Goal: Task Accomplishment & Management: Manage account settings

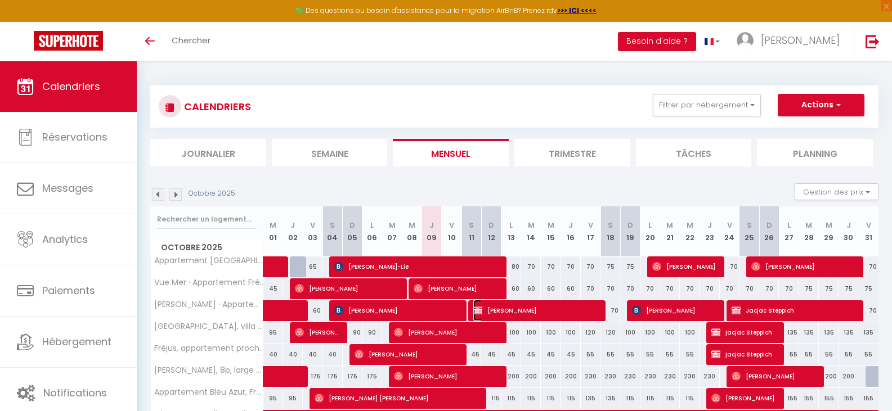
click at [496, 308] on span "[PERSON_NAME]" at bounding box center [537, 310] width 128 height 21
select select "KO"
select select "0"
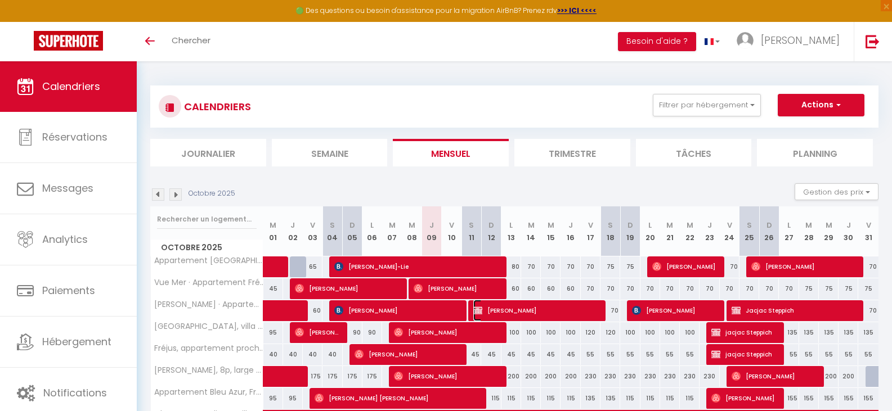
select select "1"
select select
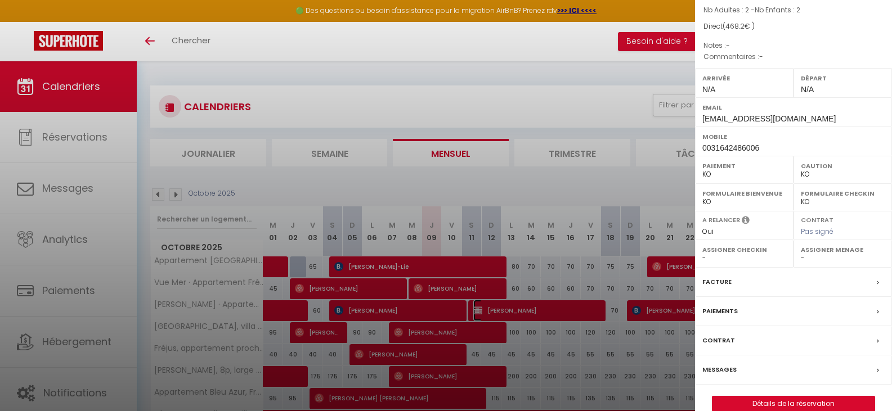
scroll to position [113, 0]
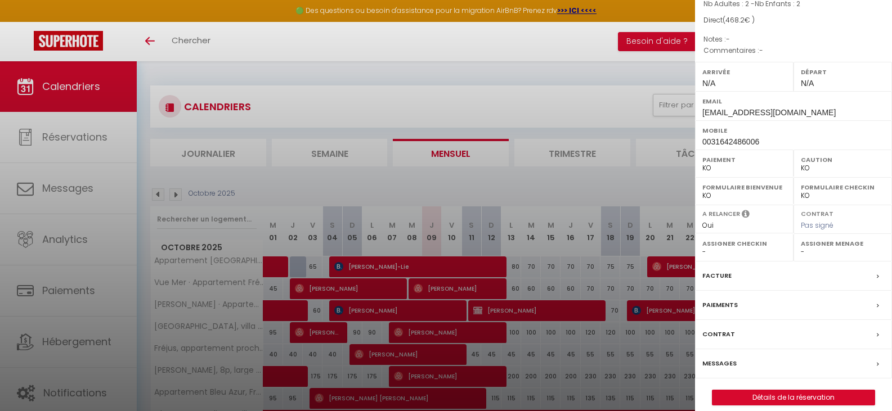
click at [720, 270] on label "Facture" at bounding box center [716, 276] width 29 height 12
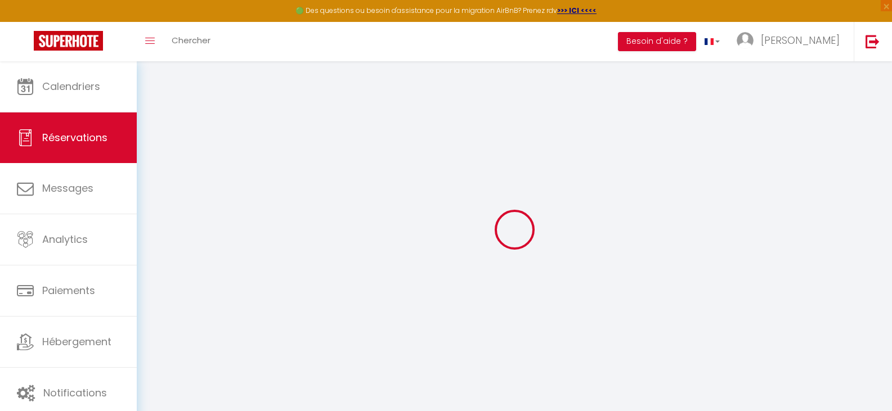
select select
checkbox input "false"
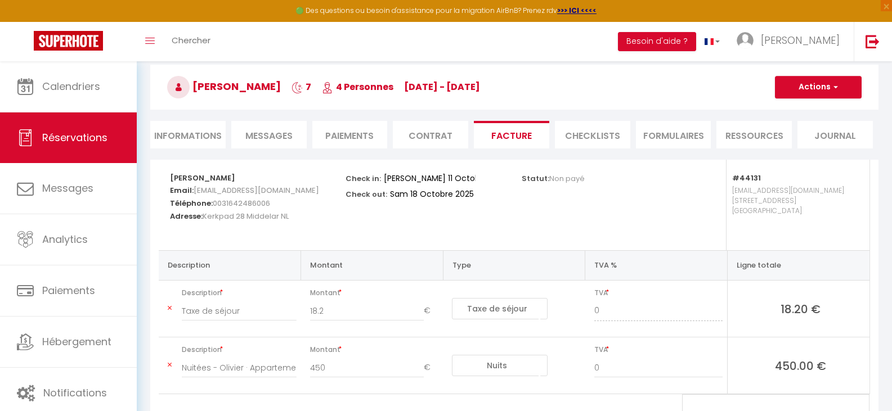
scroll to position [107, 0]
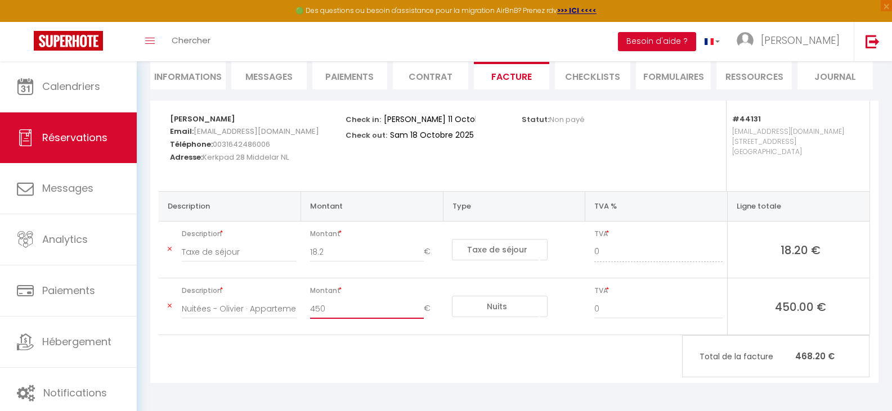
drag, startPoint x: 311, startPoint y: 308, endPoint x: 335, endPoint y: 312, distance: 24.4
click at [335, 312] on input "450" at bounding box center [367, 309] width 114 height 20
drag, startPoint x: 309, startPoint y: 311, endPoint x: 334, endPoint y: 313, distance: 24.3
click at [334, 313] on input "400" at bounding box center [367, 309] width 114 height 20
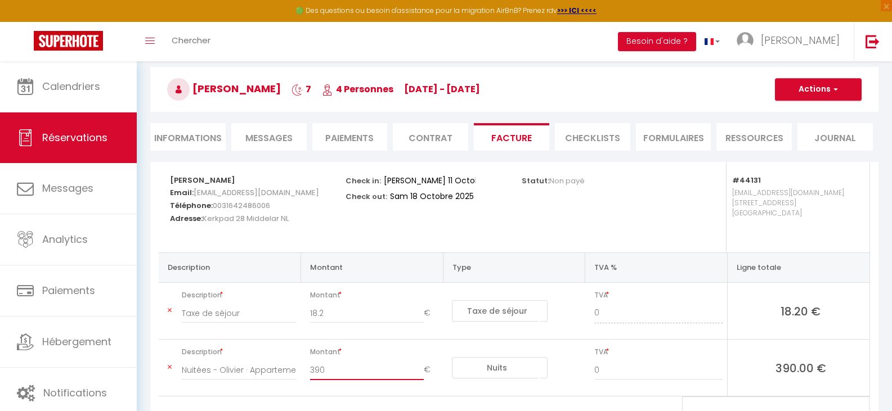
scroll to position [0, 0]
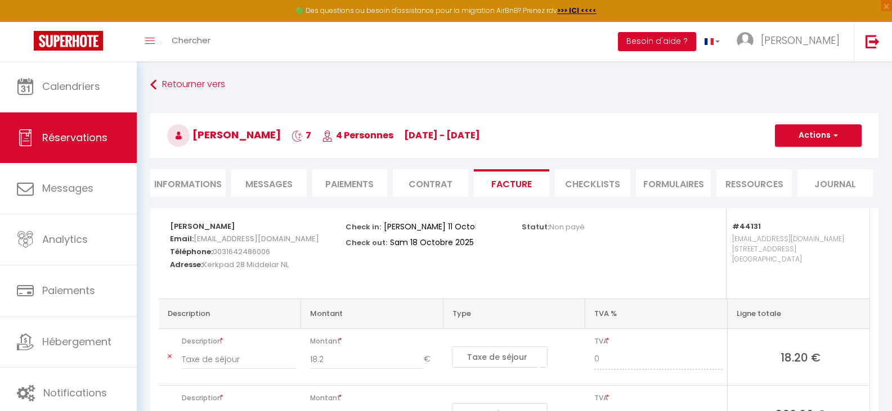
type input "390"
click at [824, 134] on button "Actions" at bounding box center [818, 135] width 87 height 23
click at [797, 162] on link "Enregistrer" at bounding box center [809, 160] width 95 height 15
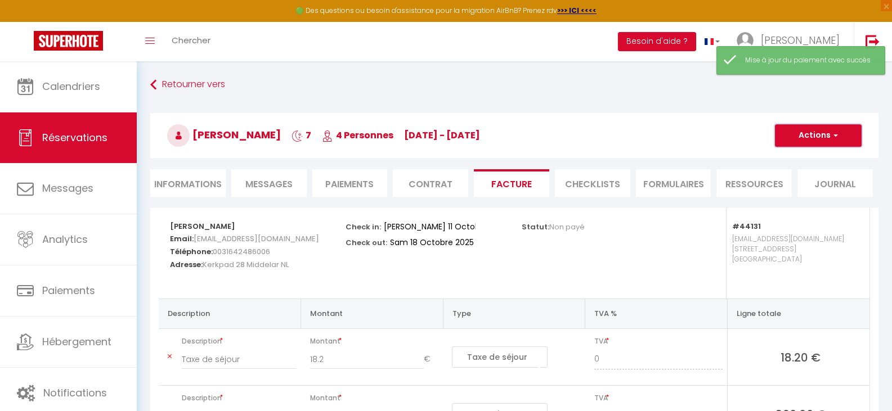
click at [813, 131] on button "Actions" at bounding box center [818, 135] width 87 height 23
select select
click at [813, 131] on button "Actions" at bounding box center [818, 135] width 87 height 23
click at [201, 185] on li "Informations" at bounding box center [187, 183] width 75 height 28
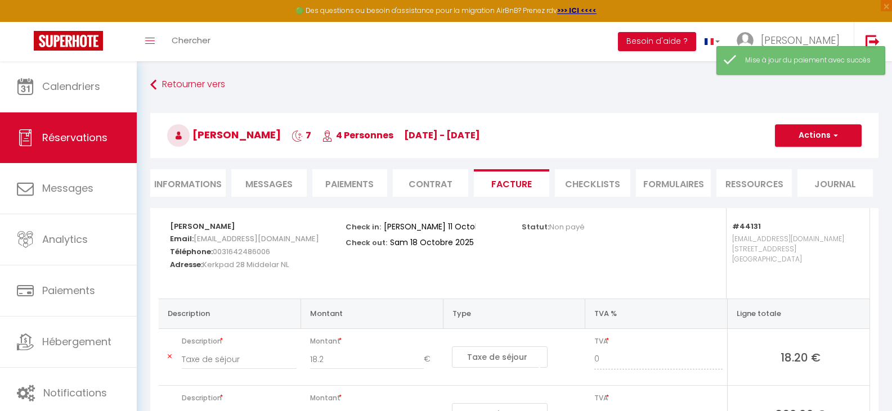
select select
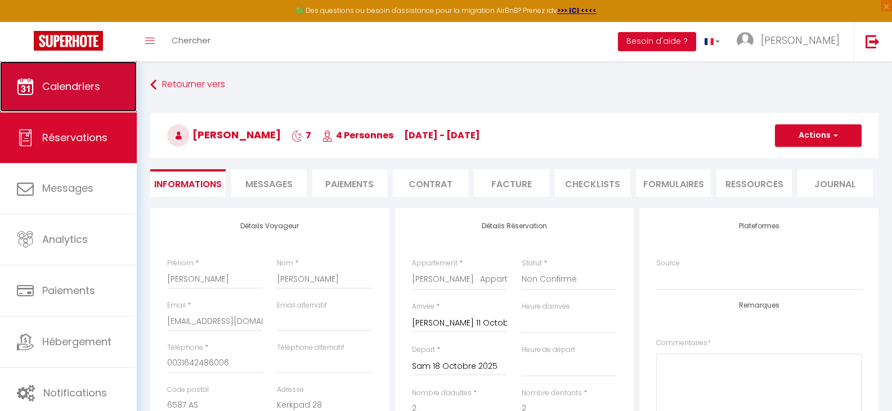
click at [57, 86] on span "Calendriers" at bounding box center [71, 86] width 58 height 14
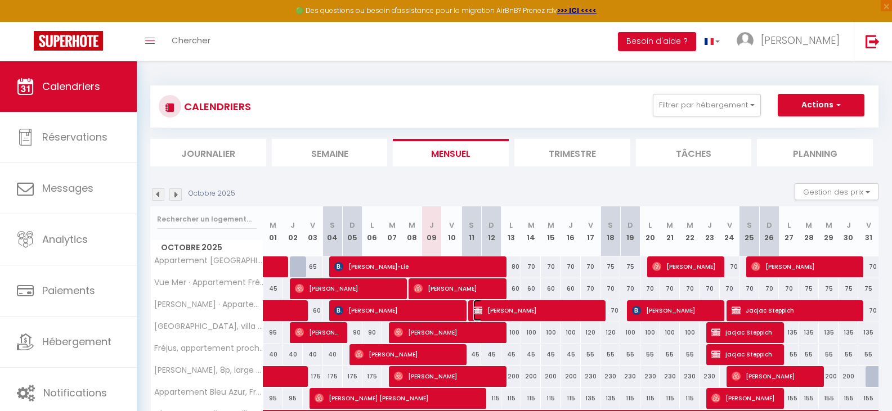
click at [554, 303] on span "[PERSON_NAME]" at bounding box center [535, 310] width 125 height 21
select select "KO"
select select "0"
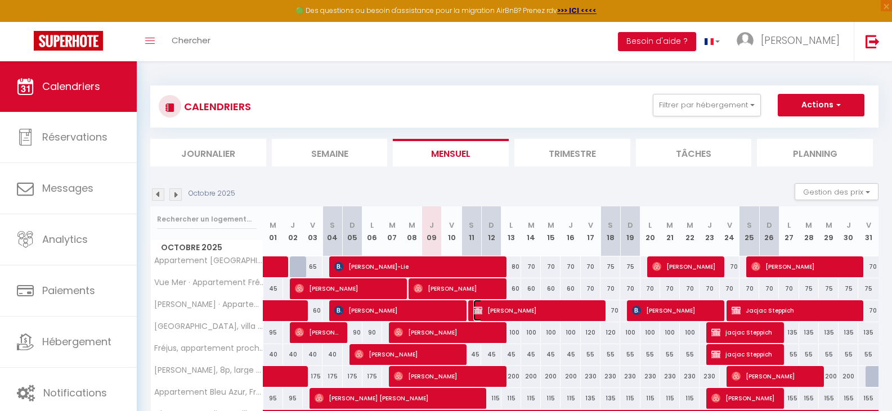
select select "1"
select select
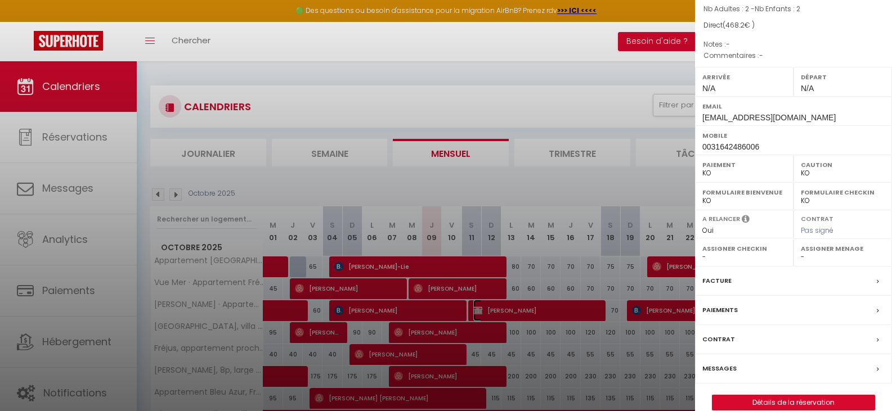
scroll to position [113, 0]
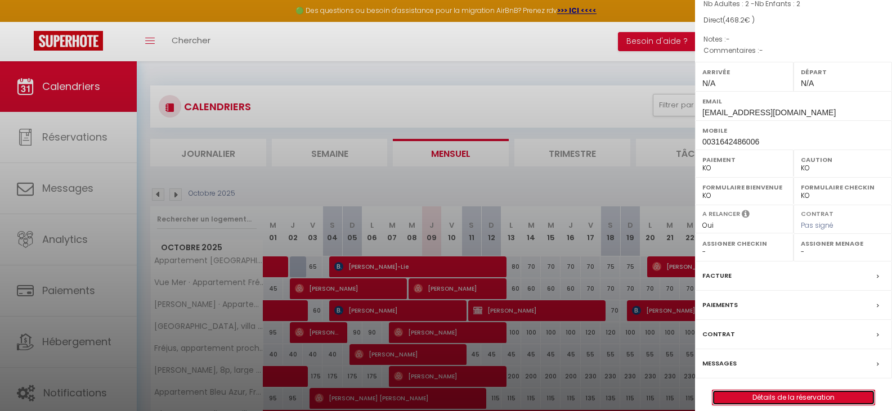
click at [797, 390] on link "Détails de la réservation" at bounding box center [793, 397] width 162 height 15
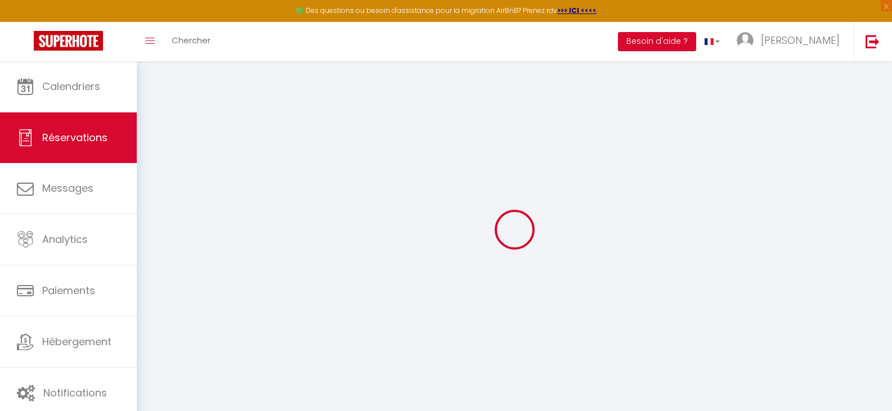
select select
checkbox input "false"
select select
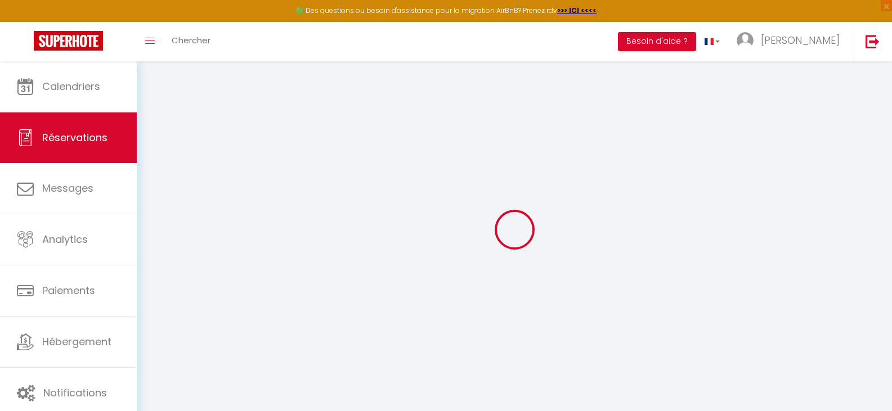
checkbox input "false"
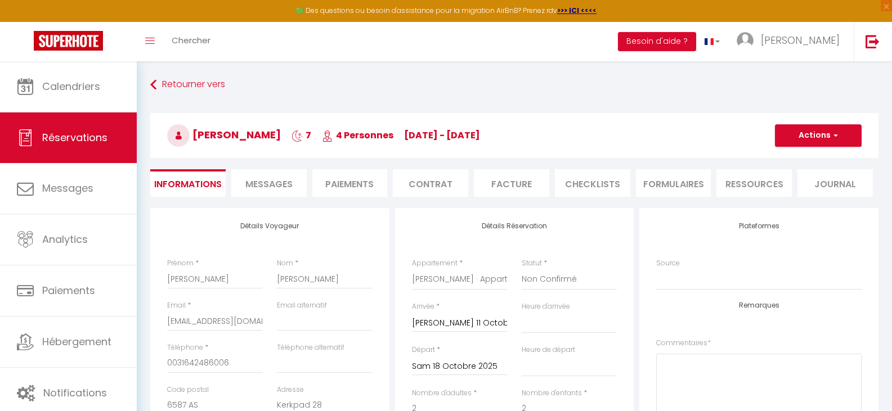
select select
checkbox input "false"
type input "18.2"
select select
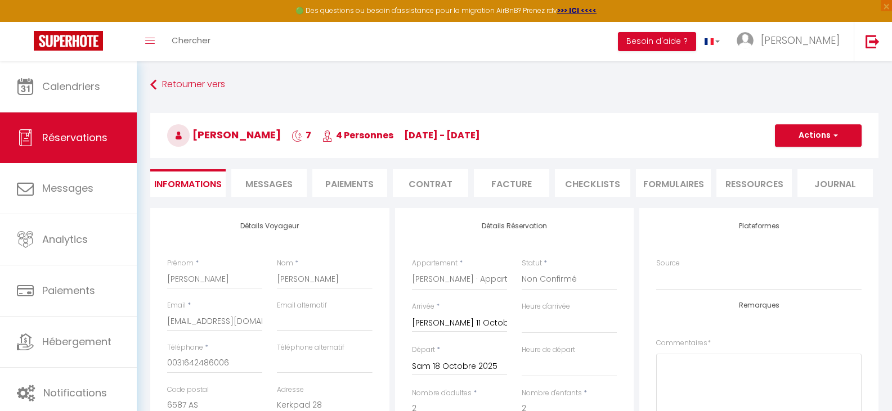
select select
checkbox input "false"
select select
click at [821, 133] on button "Actions" at bounding box center [818, 135] width 87 height 23
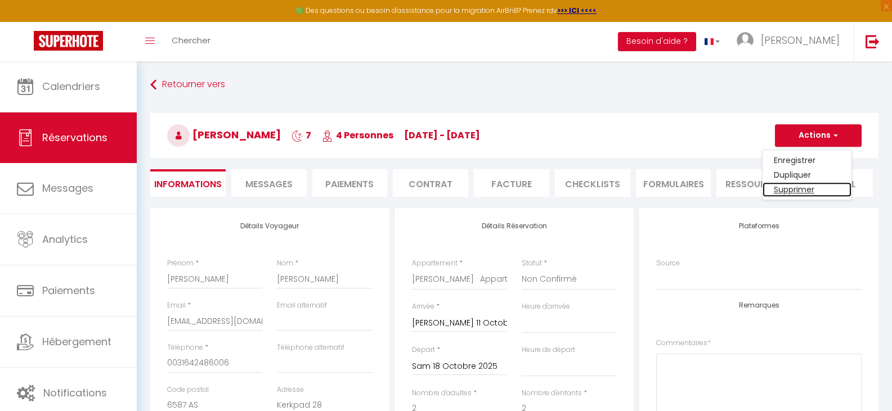
click at [808, 186] on link "Supprimer" at bounding box center [806, 189] width 89 height 15
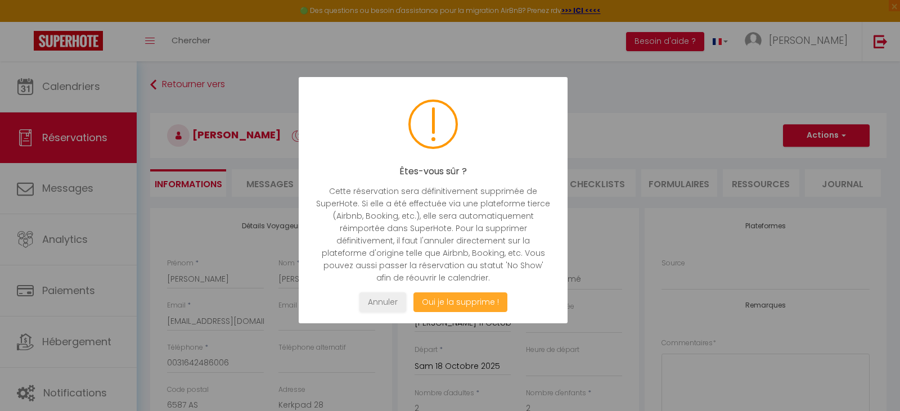
click at [470, 304] on button "Oui je la supprime !" at bounding box center [460, 303] width 94 height 20
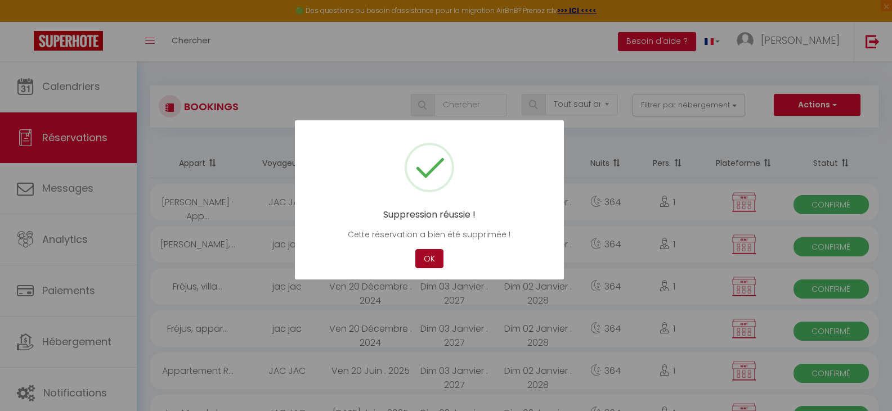
click at [422, 254] on button "OK" at bounding box center [429, 259] width 28 height 20
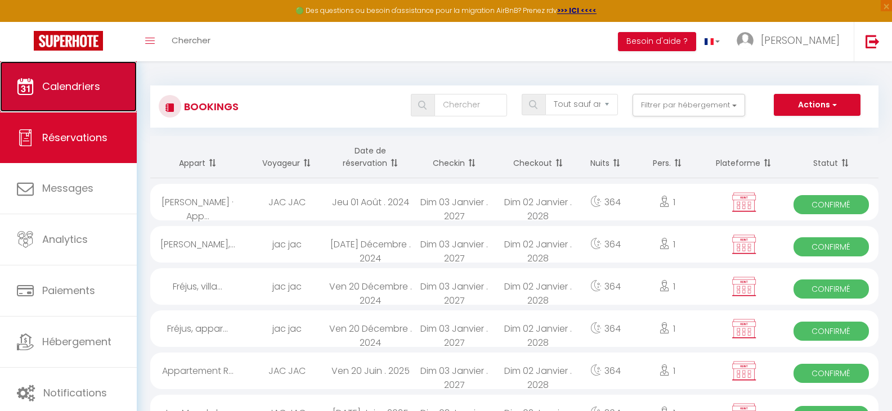
click at [78, 84] on span "Calendriers" at bounding box center [71, 86] width 58 height 14
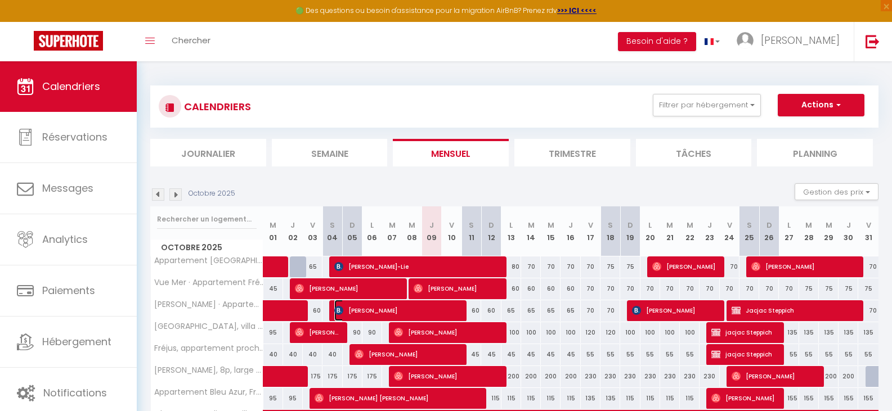
click at [396, 311] on span "[PERSON_NAME]" at bounding box center [396, 310] width 125 height 21
select select "OK"
select select "KO"
select select "0"
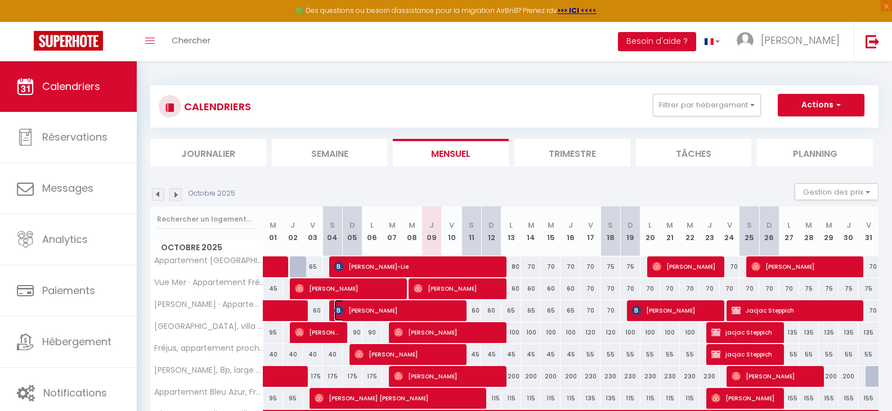
select select "1"
select select
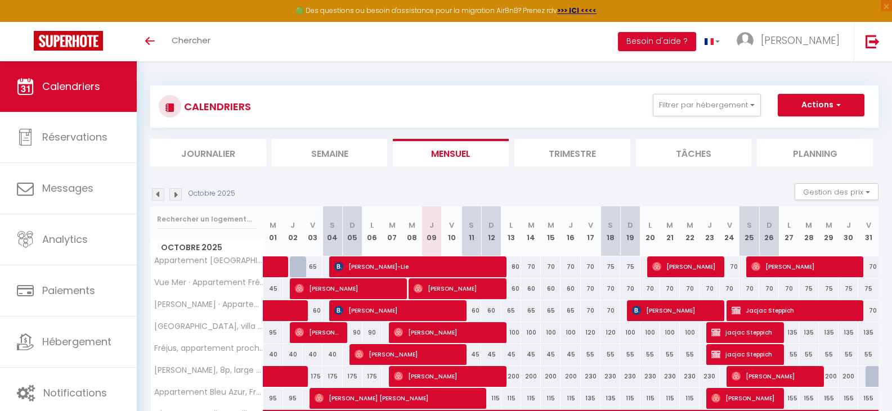
select select
click at [419, 306] on span "[PERSON_NAME]" at bounding box center [396, 310] width 125 height 21
select select "OK"
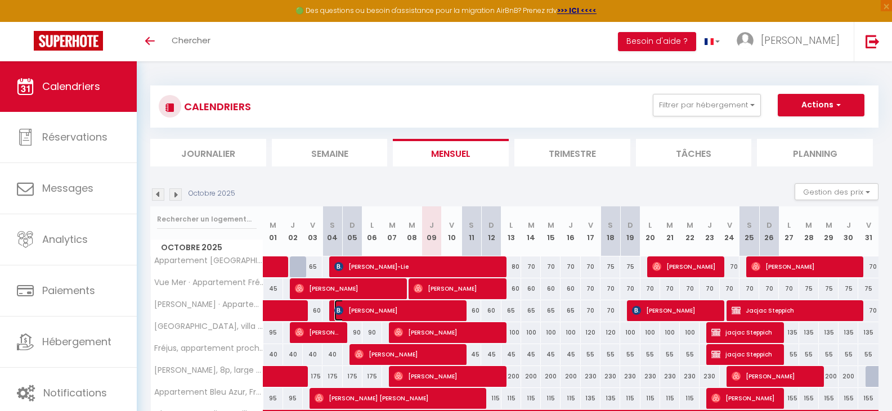
select select "KO"
select select "0"
select select "1"
select select
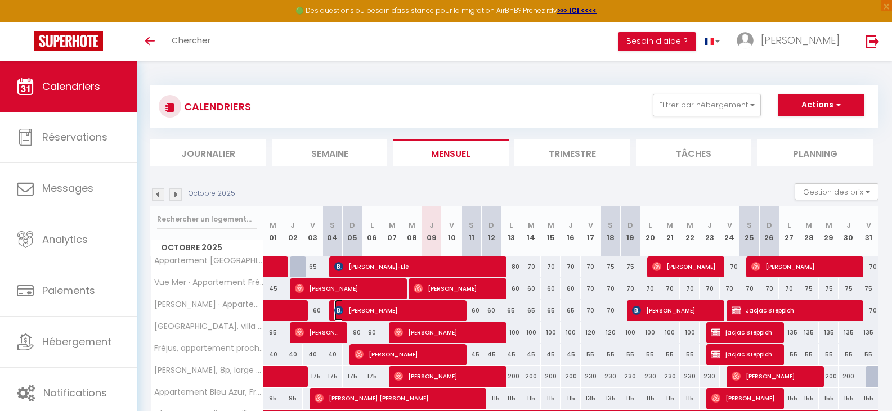
select select
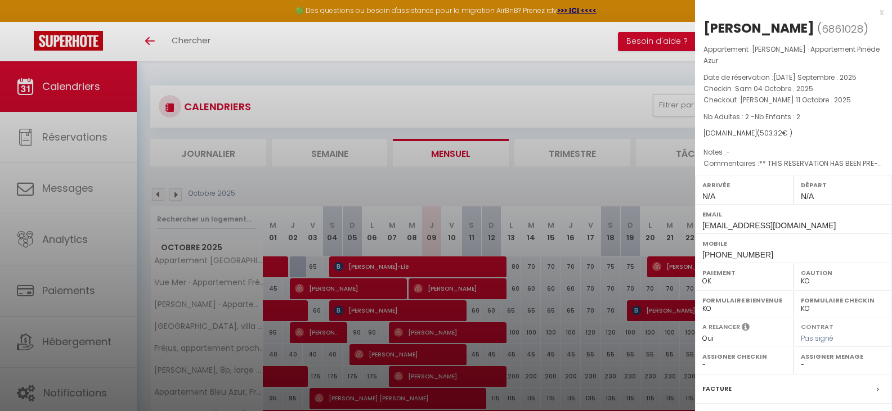
click at [723, 383] on label "Facture" at bounding box center [716, 389] width 29 height 12
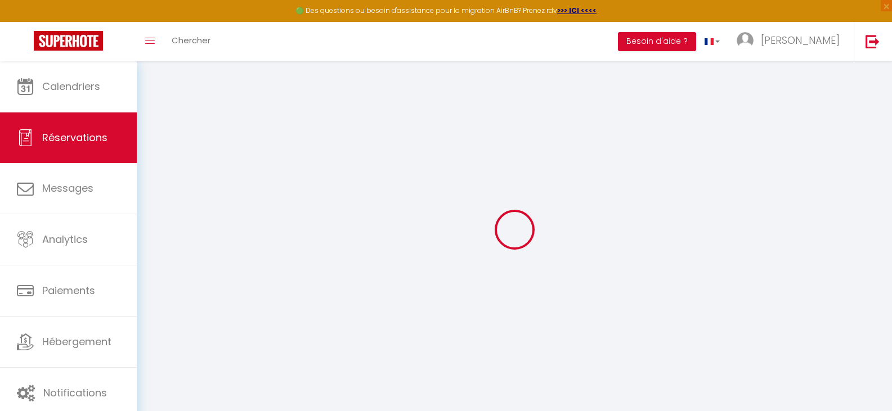
select select "cleaning"
select select "taxes"
select select
checkbox input "false"
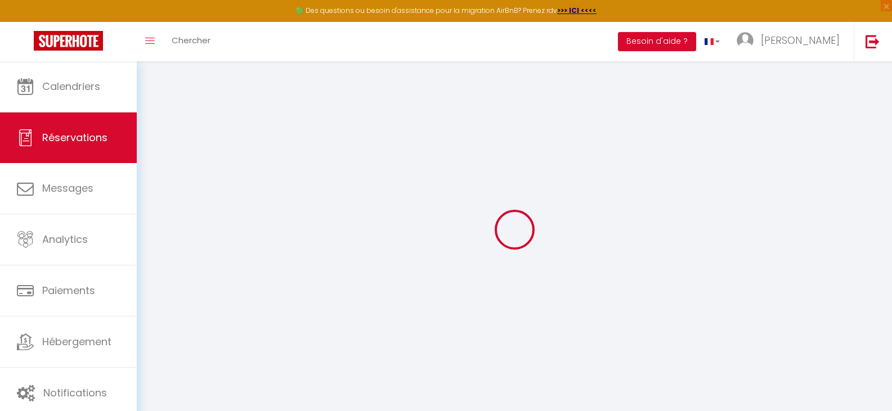
type textarea "** THIS RESERVATION HAS BEEN PRE-PAID ** Reservation has a cancellation grace p…"
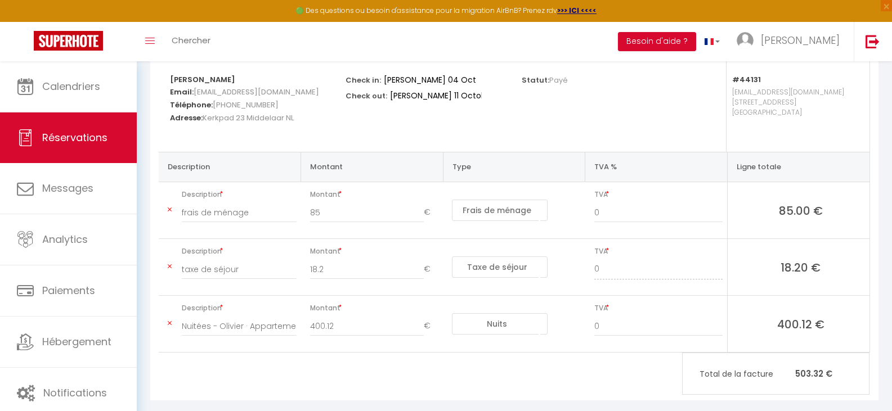
scroll to position [164, 0]
